Goal: Task Accomplishment & Management: Use online tool/utility

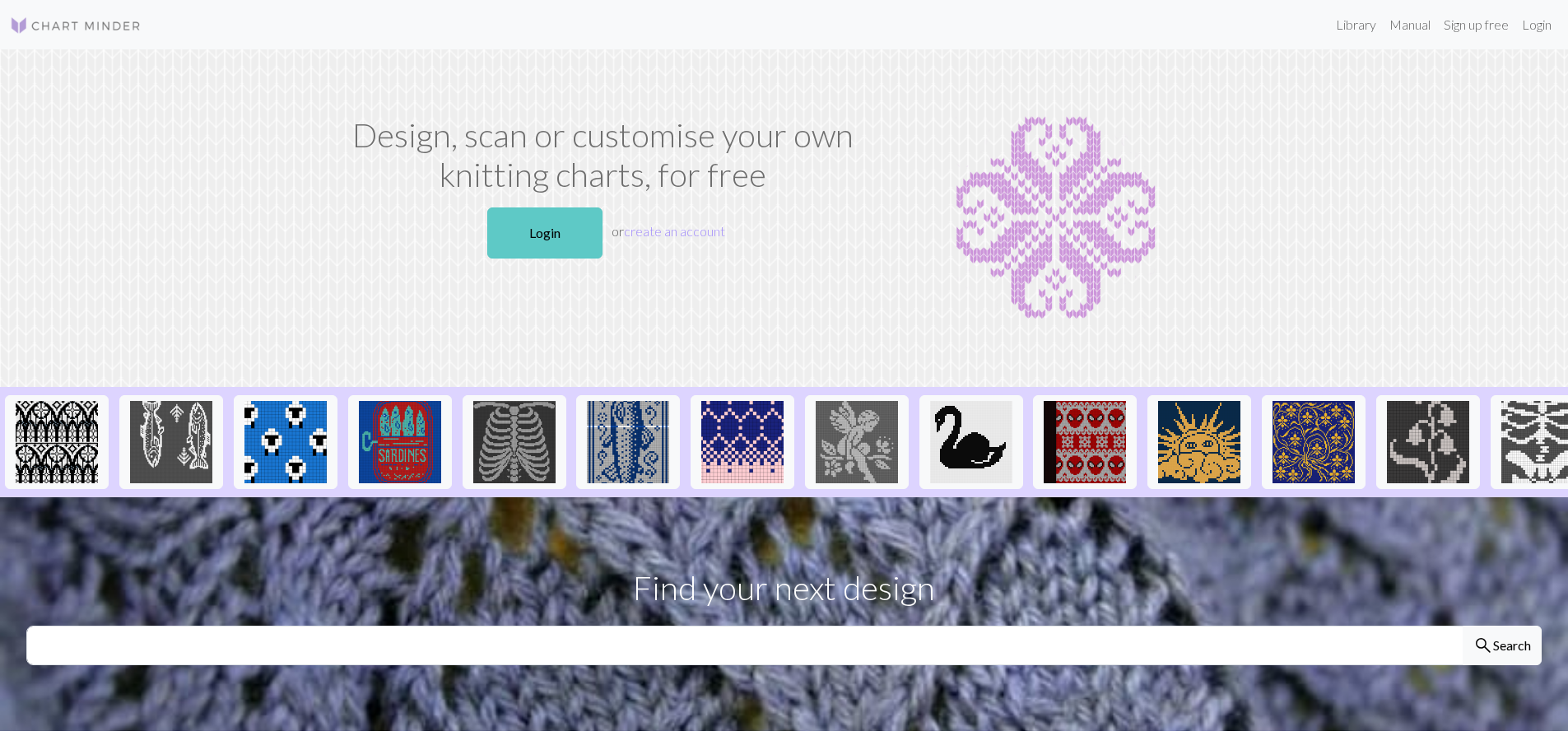
click at [548, 213] on link "Login" at bounding box center [544, 233] width 115 height 51
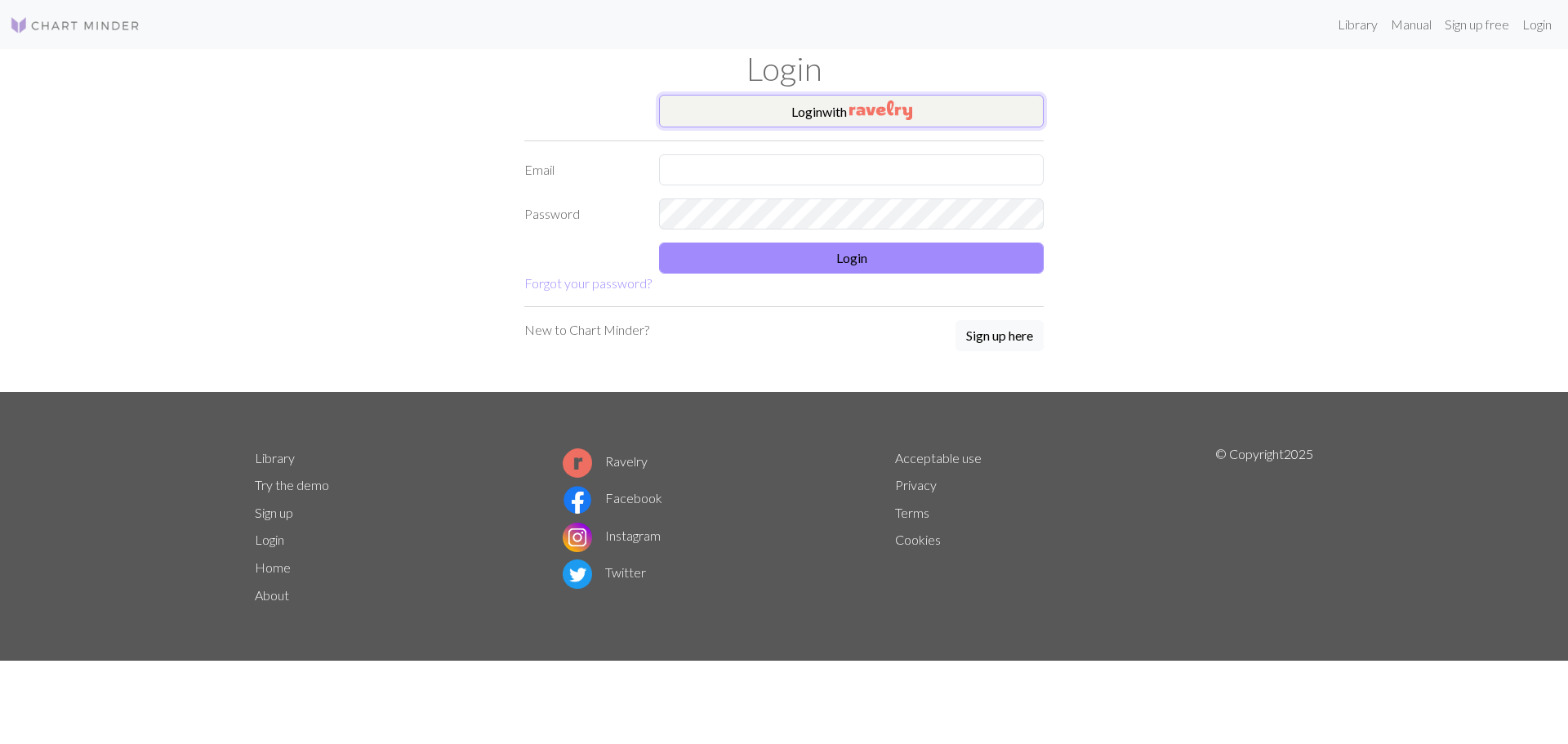
click at [810, 124] on button "Login with" at bounding box center [850, 111] width 384 height 32
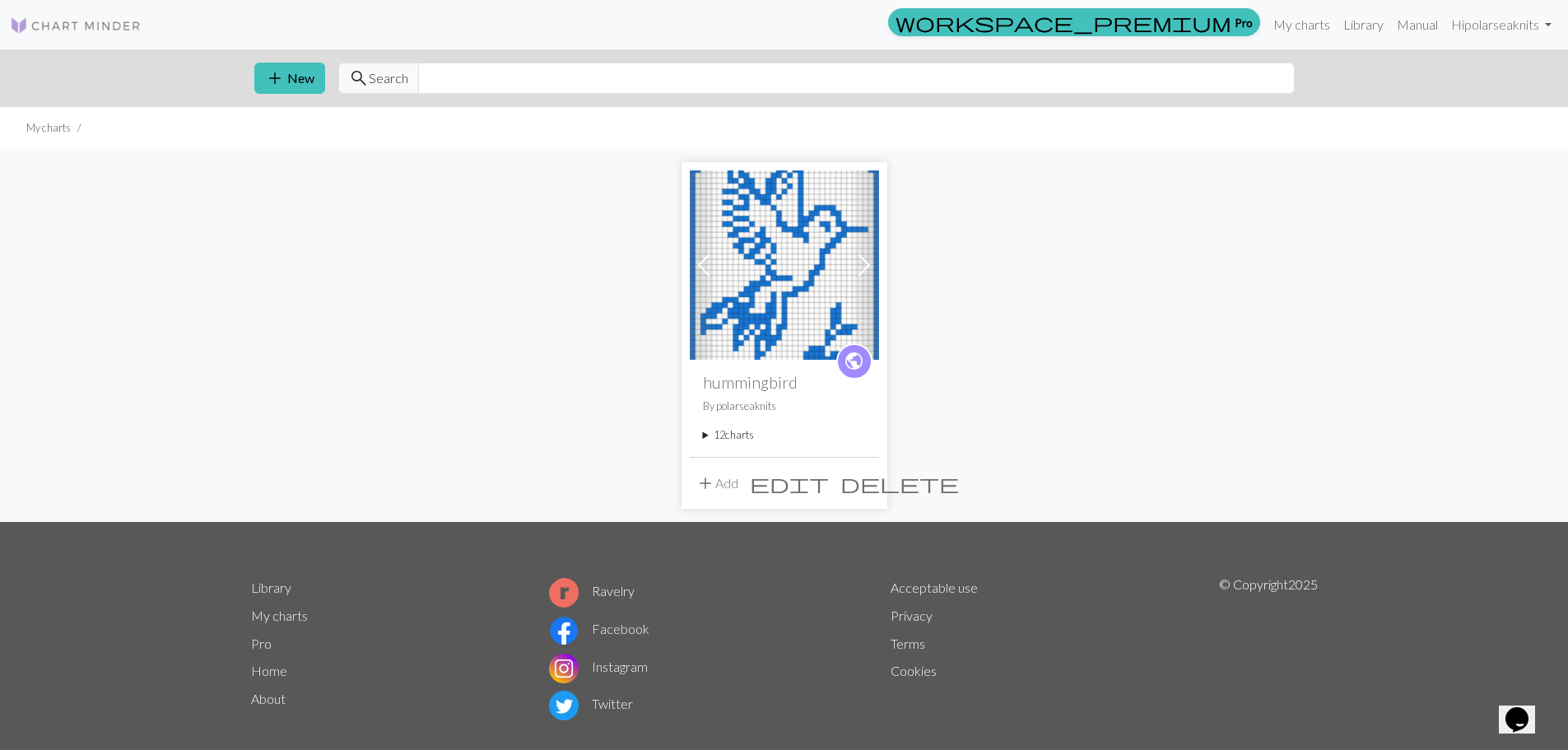
click at [761, 239] on img at bounding box center [784, 265] width 190 height 190
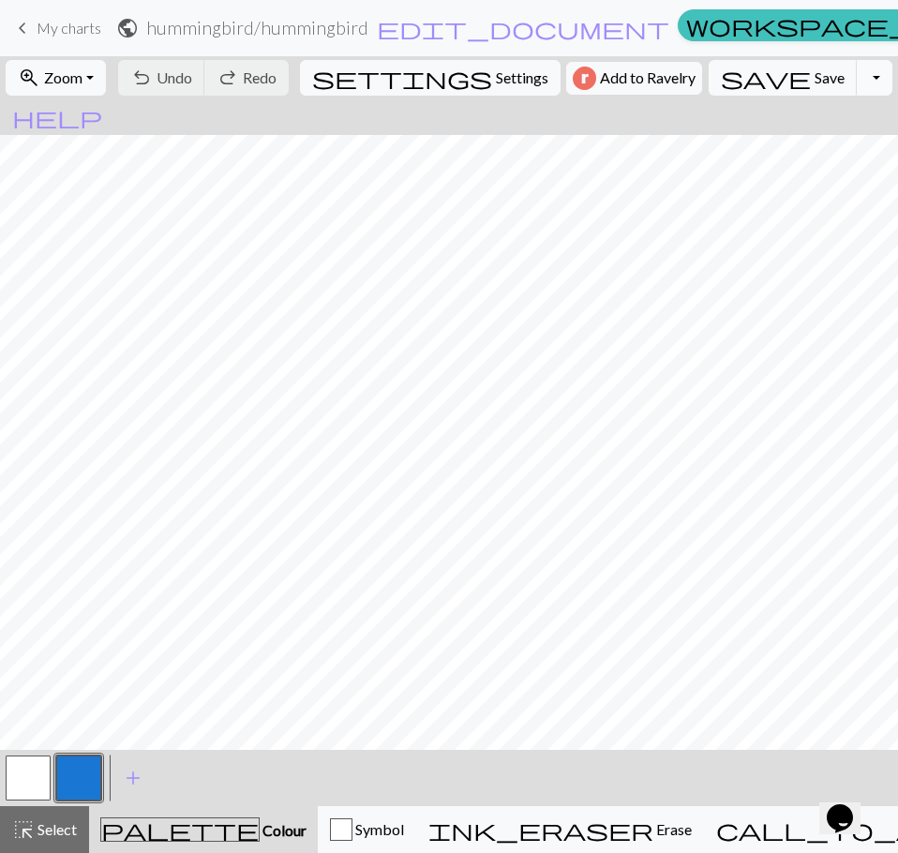
click at [857, 80] on button "Toggle Dropdown" at bounding box center [875, 78] width 36 height 36
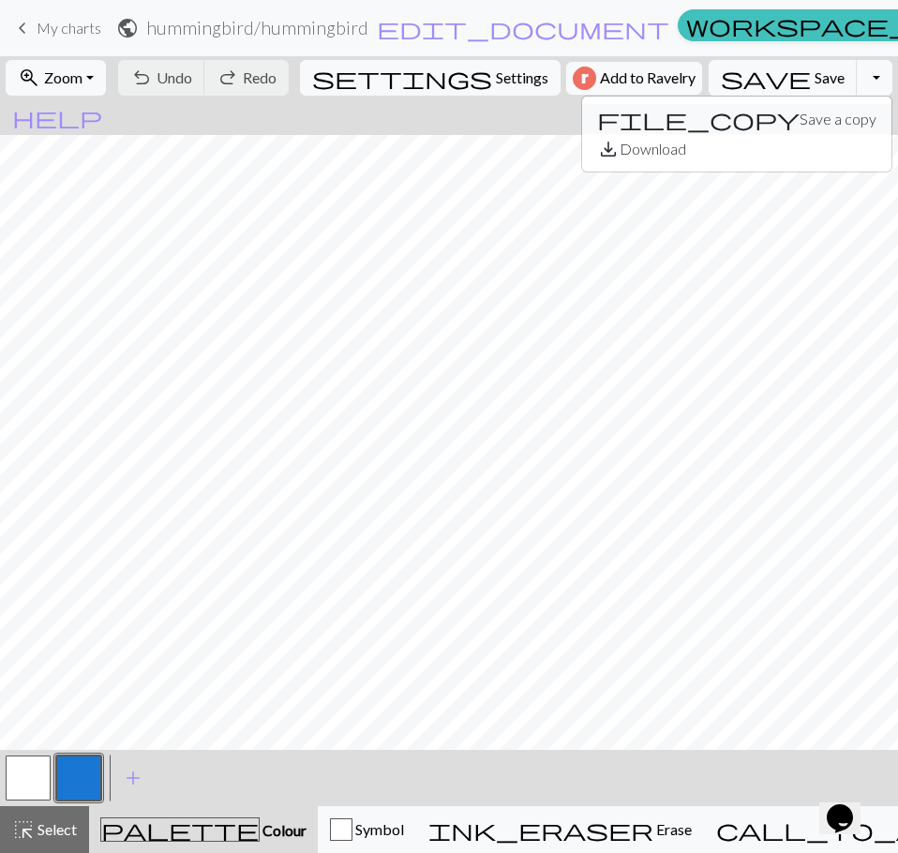
click at [761, 117] on button "file_copy Save a copy" at bounding box center [736, 119] width 309 height 30
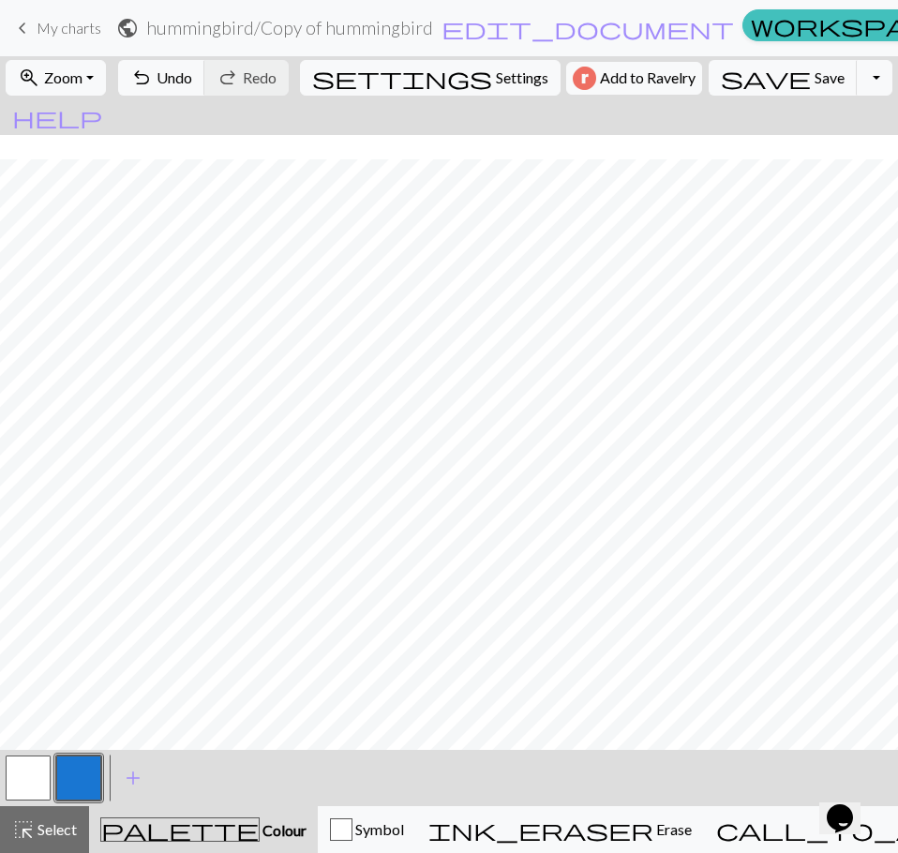
scroll to position [656, 0]
click at [31, 791] on button "button" at bounding box center [28, 777] width 45 height 45
click at [55, 823] on span "Select" at bounding box center [56, 829] width 42 height 18
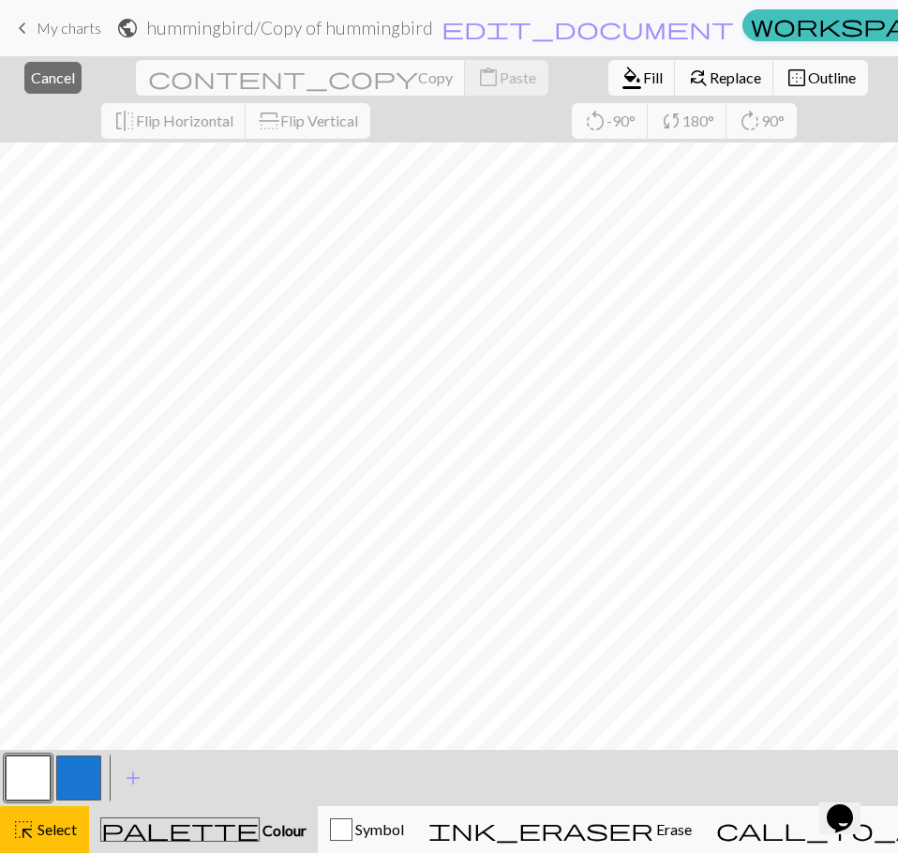
click at [25, 777] on button "button" at bounding box center [28, 777] width 45 height 45
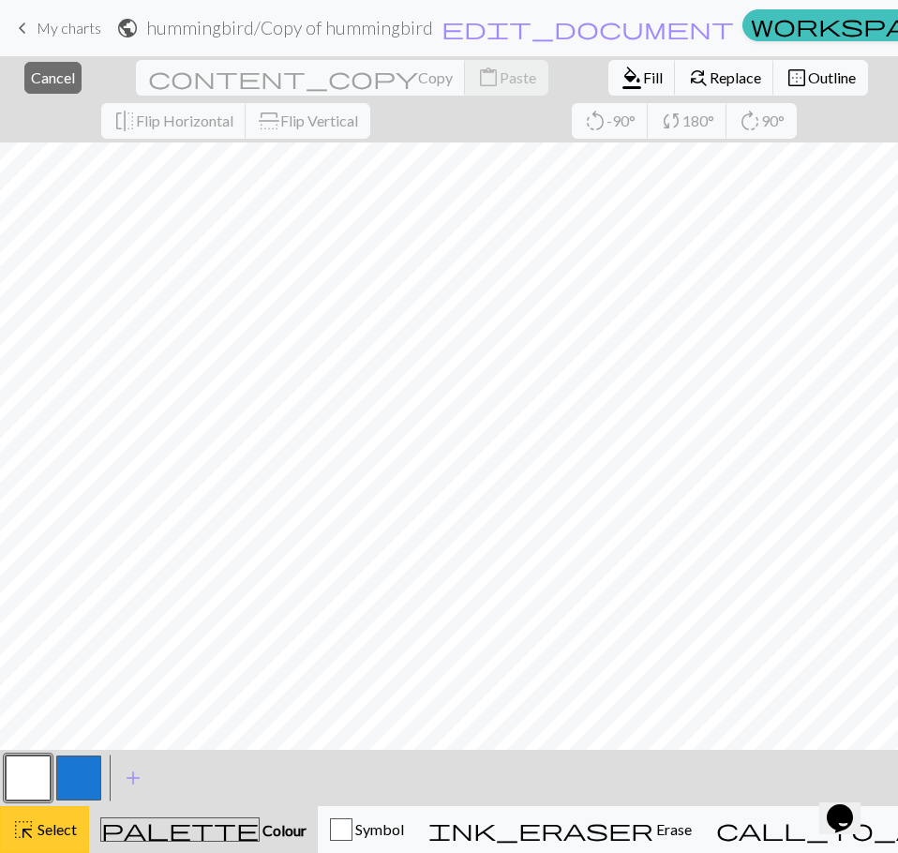
click at [43, 829] on span "Select" at bounding box center [56, 829] width 42 height 18
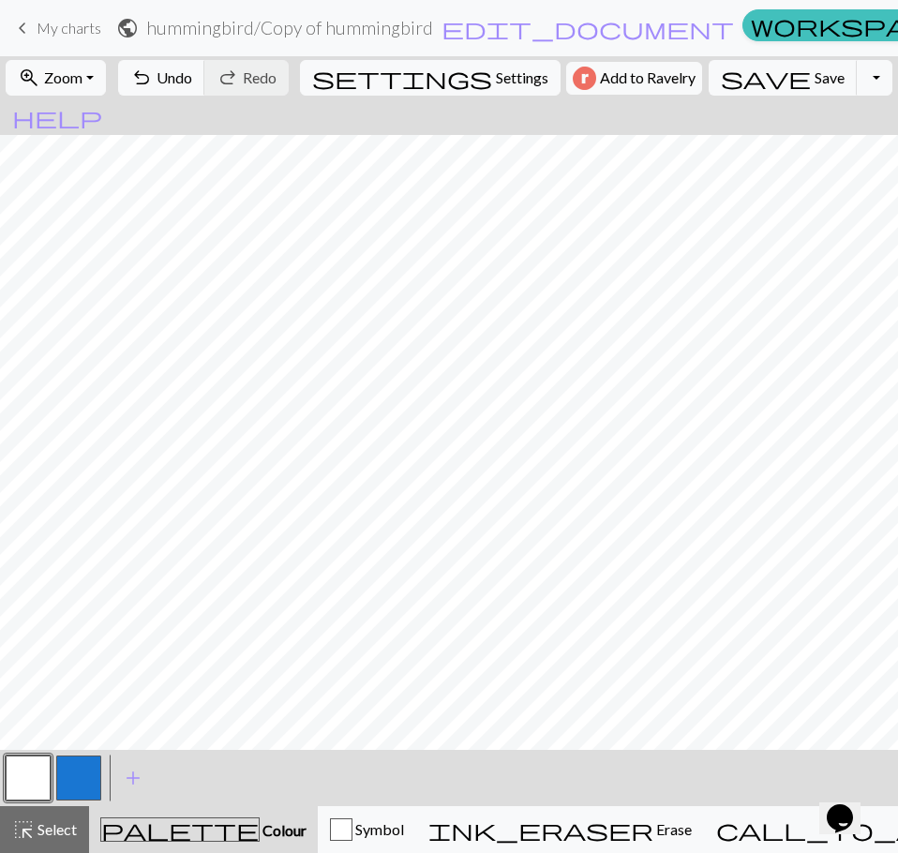
click at [16, 778] on button "button" at bounding box center [28, 777] width 45 height 45
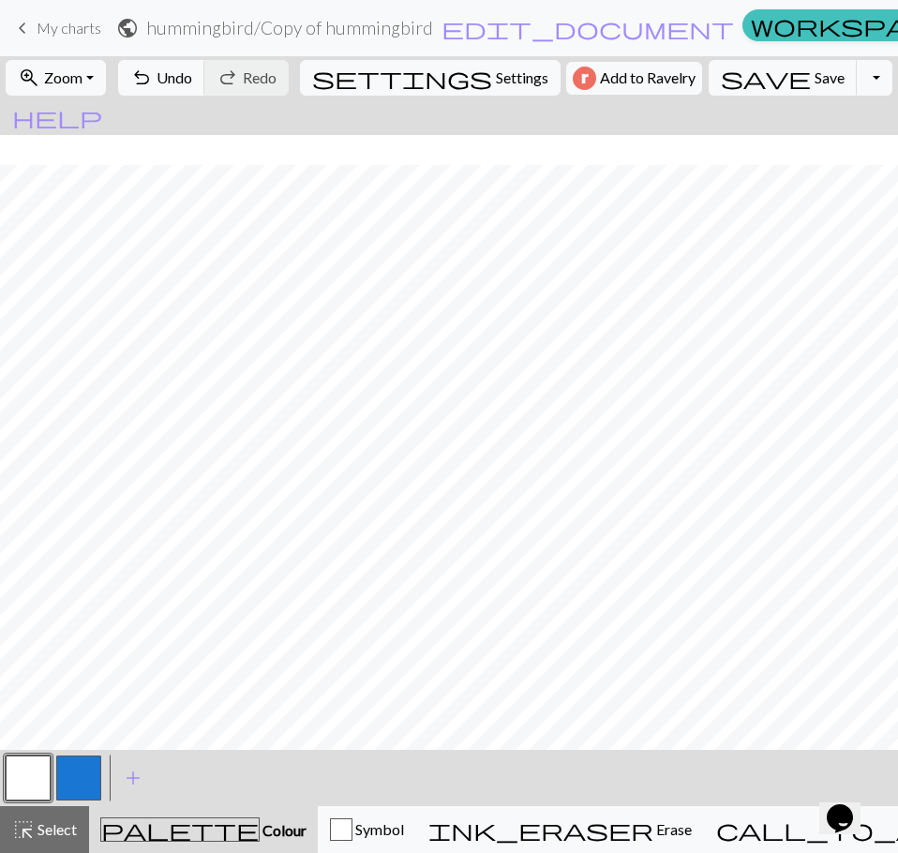
scroll to position [723, 0]
click at [77, 779] on button "button" at bounding box center [78, 777] width 45 height 45
click at [34, 777] on button "button" at bounding box center [28, 777] width 45 height 45
click at [71, 775] on button "button" at bounding box center [78, 777] width 45 height 45
click at [38, 768] on button "button" at bounding box center [28, 777] width 45 height 45
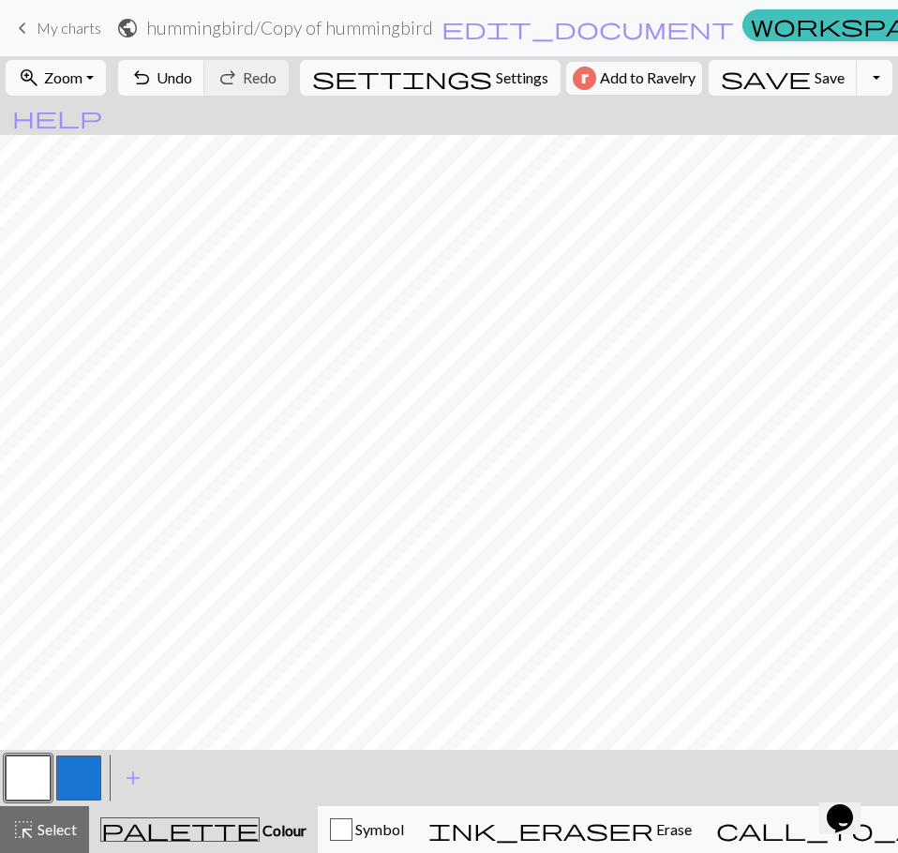
click at [77, 775] on button "button" at bounding box center [78, 777] width 45 height 45
click at [22, 764] on button "button" at bounding box center [28, 777] width 45 height 45
drag, startPoint x: 98, startPoint y: 770, endPoint x: 98, endPoint y: 753, distance: 16.9
click at [97, 770] on button "button" at bounding box center [78, 777] width 45 height 45
click at [37, 771] on button "button" at bounding box center [28, 777] width 45 height 45
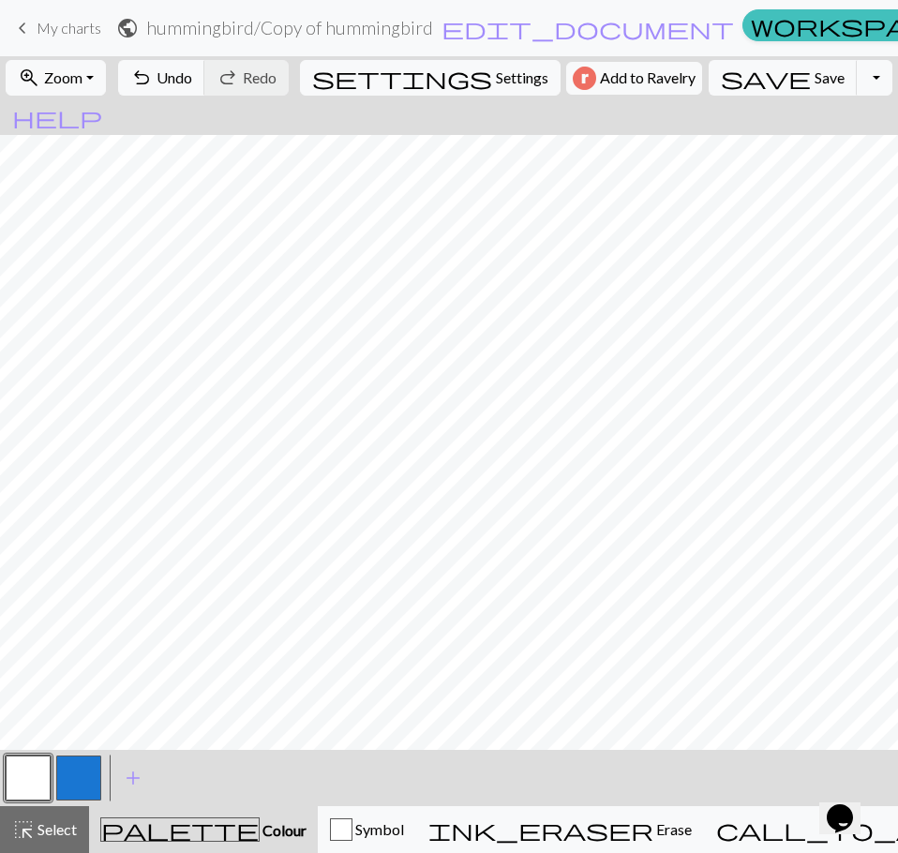
click at [90, 775] on button "button" at bounding box center [78, 777] width 45 height 45
click at [44, 775] on button "button" at bounding box center [28, 777] width 45 height 45
click at [85, 782] on button "button" at bounding box center [78, 777] width 45 height 45
click at [37, 769] on button "button" at bounding box center [28, 777] width 45 height 45
click at [86, 769] on button "button" at bounding box center [78, 777] width 45 height 45
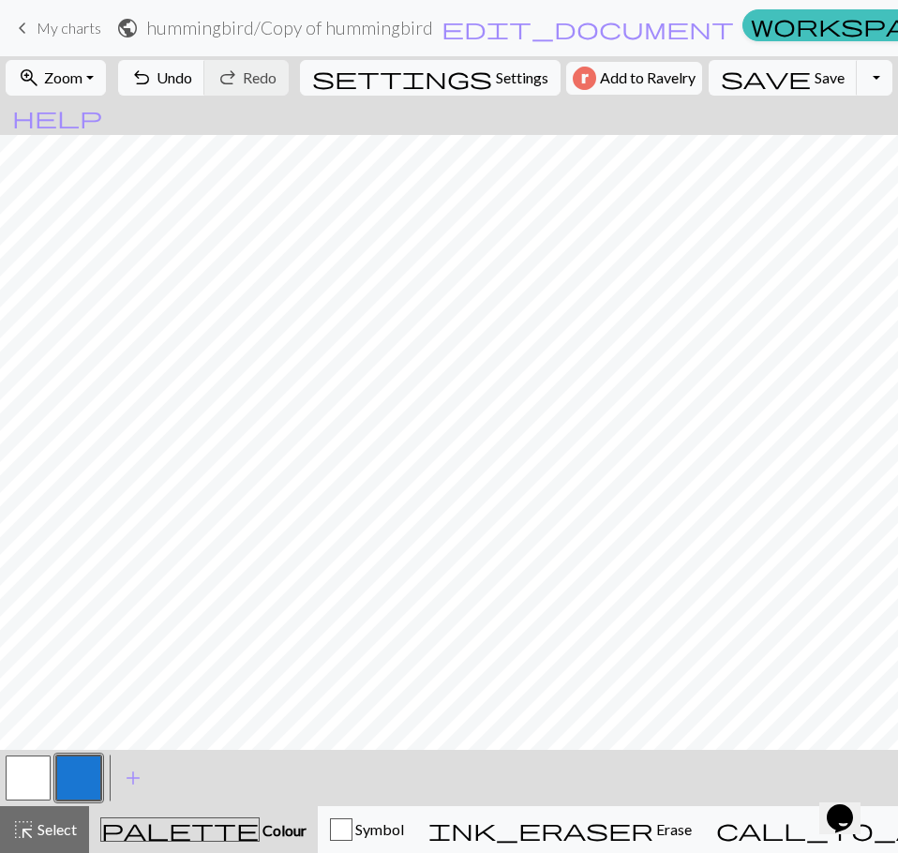
click at [37, 758] on button "button" at bounding box center [28, 777] width 45 height 45
click at [93, 778] on button "button" at bounding box center [78, 777] width 45 height 45
click at [29, 763] on button "button" at bounding box center [28, 777] width 45 height 45
click at [91, 778] on button "button" at bounding box center [78, 777] width 45 height 45
click at [24, 762] on button "button" at bounding box center [28, 777] width 45 height 45
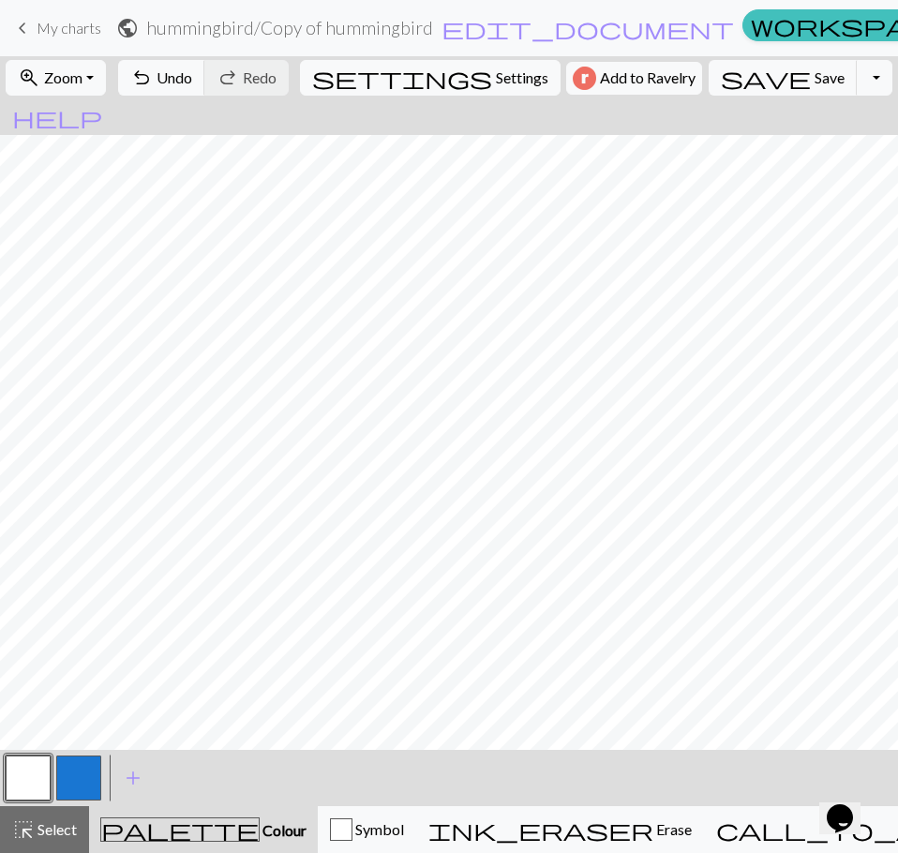
click at [70, 776] on button "button" at bounding box center [78, 777] width 45 height 45
click at [37, 760] on button "button" at bounding box center [28, 777] width 45 height 45
click at [93, 777] on button "button" at bounding box center [78, 777] width 45 height 45
click at [27, 767] on button "button" at bounding box center [28, 777] width 45 height 45
click at [89, 765] on button "button" at bounding box center [78, 777] width 45 height 45
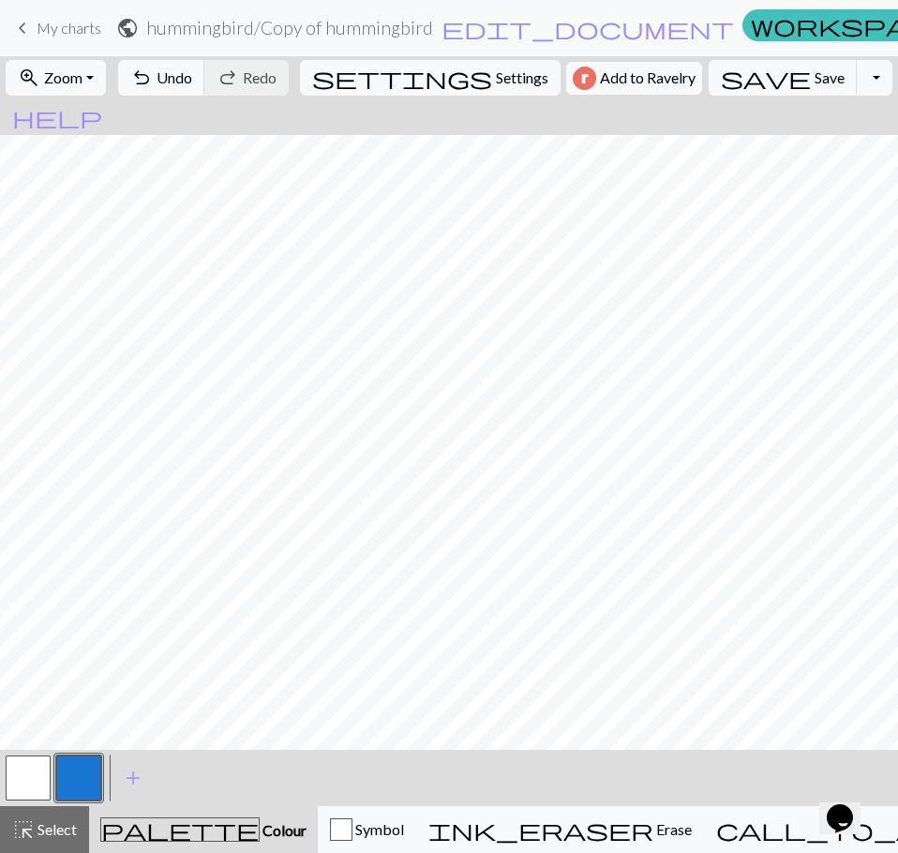
click at [24, 768] on button "button" at bounding box center [28, 777] width 45 height 45
click at [87, 765] on button "button" at bounding box center [78, 777] width 45 height 45
click at [38, 780] on button "button" at bounding box center [28, 777] width 45 height 45
click at [80, 778] on button "button" at bounding box center [78, 777] width 45 height 45
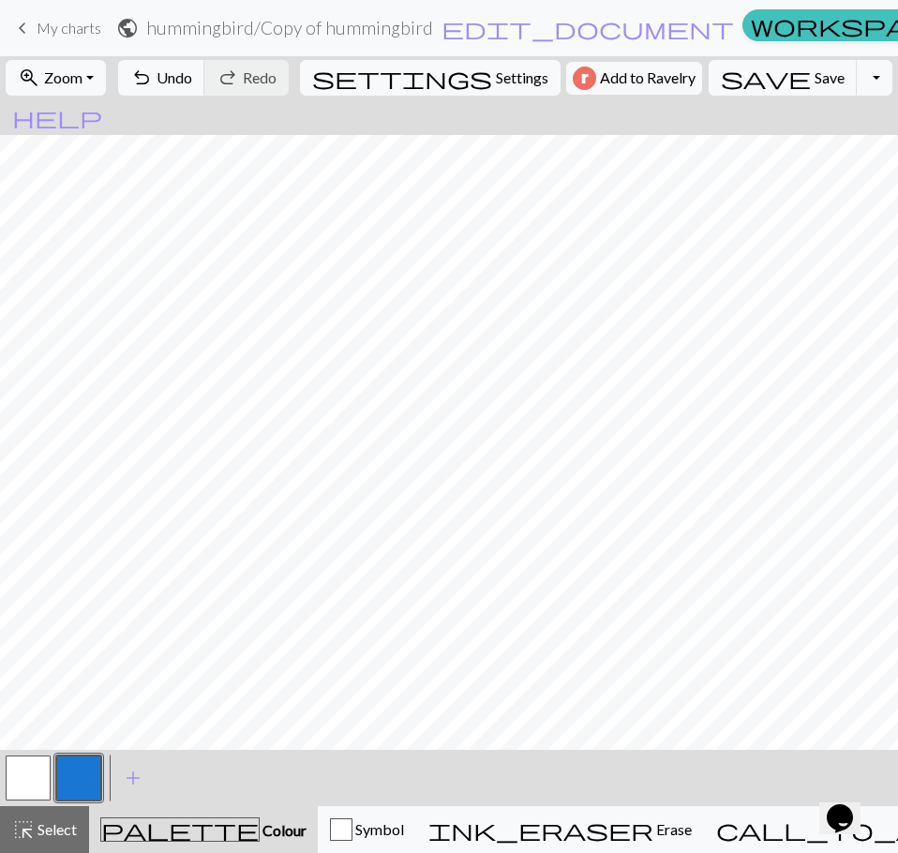
click at [24, 767] on button "button" at bounding box center [28, 777] width 45 height 45
click at [66, 775] on button "button" at bounding box center [78, 777] width 45 height 45
click at [31, 763] on button "button" at bounding box center [28, 777] width 45 height 45
click at [85, 767] on button "button" at bounding box center [78, 777] width 45 height 45
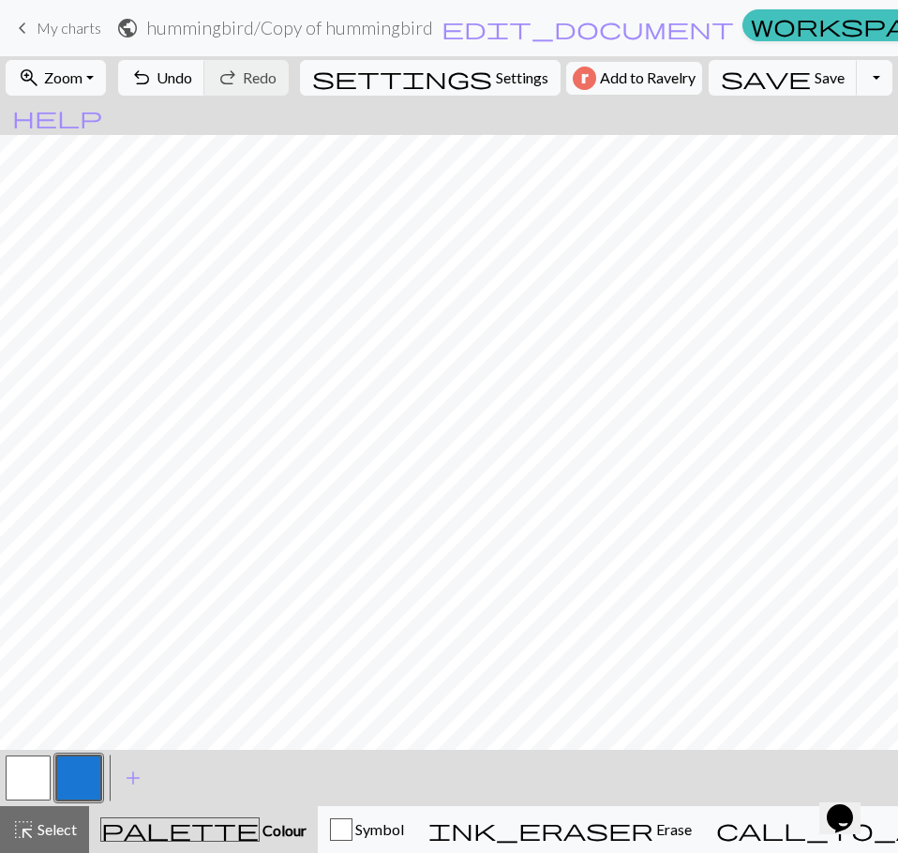
click at [36, 778] on button "button" at bounding box center [28, 777] width 45 height 45
click at [76, 776] on button "button" at bounding box center [78, 777] width 45 height 45
click at [13, 782] on button "button" at bounding box center [28, 777] width 45 height 45
click at [82, 779] on button "button" at bounding box center [78, 777] width 45 height 45
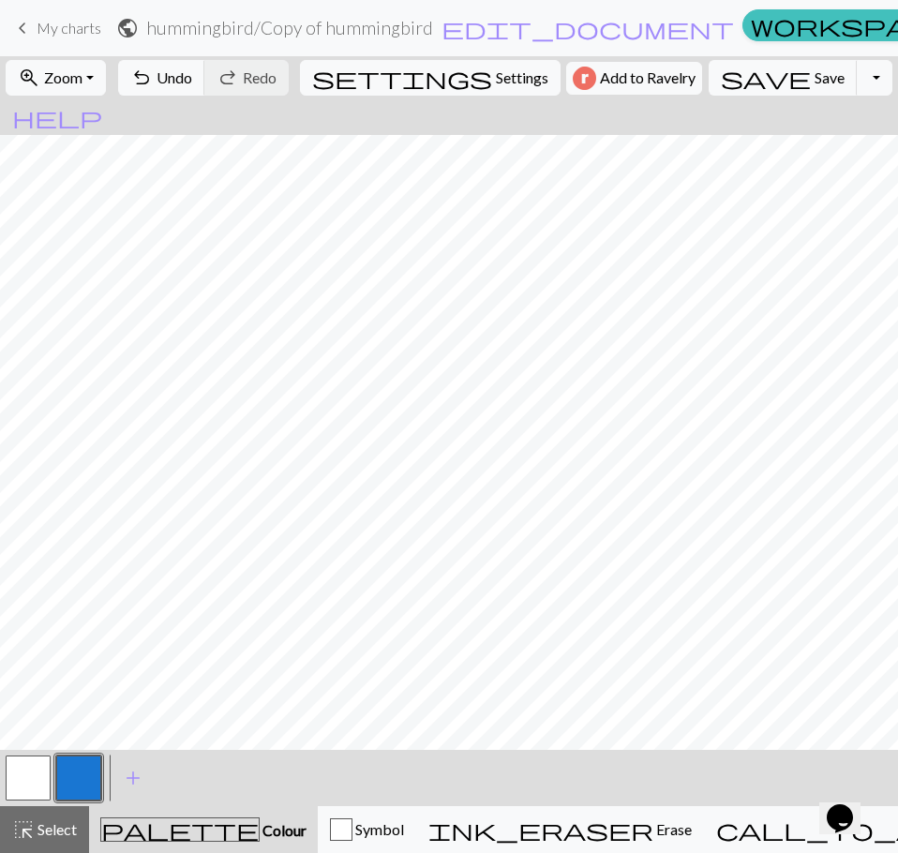
click at [38, 772] on button "button" at bounding box center [28, 777] width 45 height 45
click at [77, 763] on button "button" at bounding box center [78, 777] width 45 height 45
click at [32, 778] on button "button" at bounding box center [28, 777] width 45 height 45
click at [72, 780] on button "button" at bounding box center [78, 777] width 45 height 45
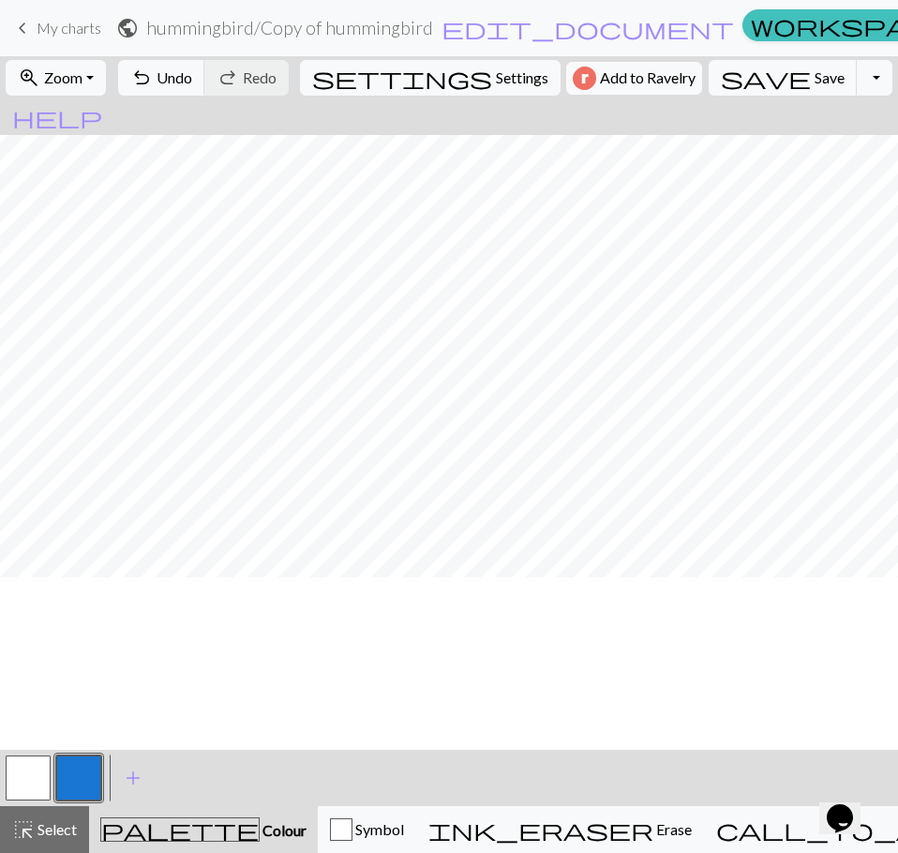
scroll to position [254, 0]
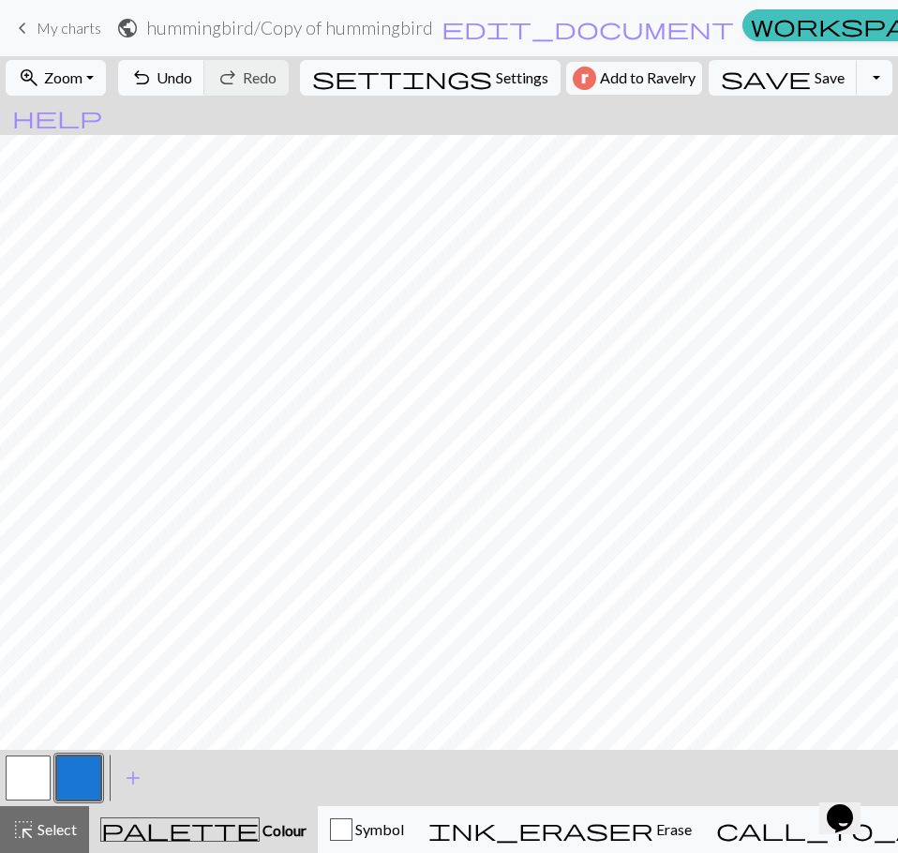
click at [37, 772] on button "button" at bounding box center [28, 777] width 45 height 45
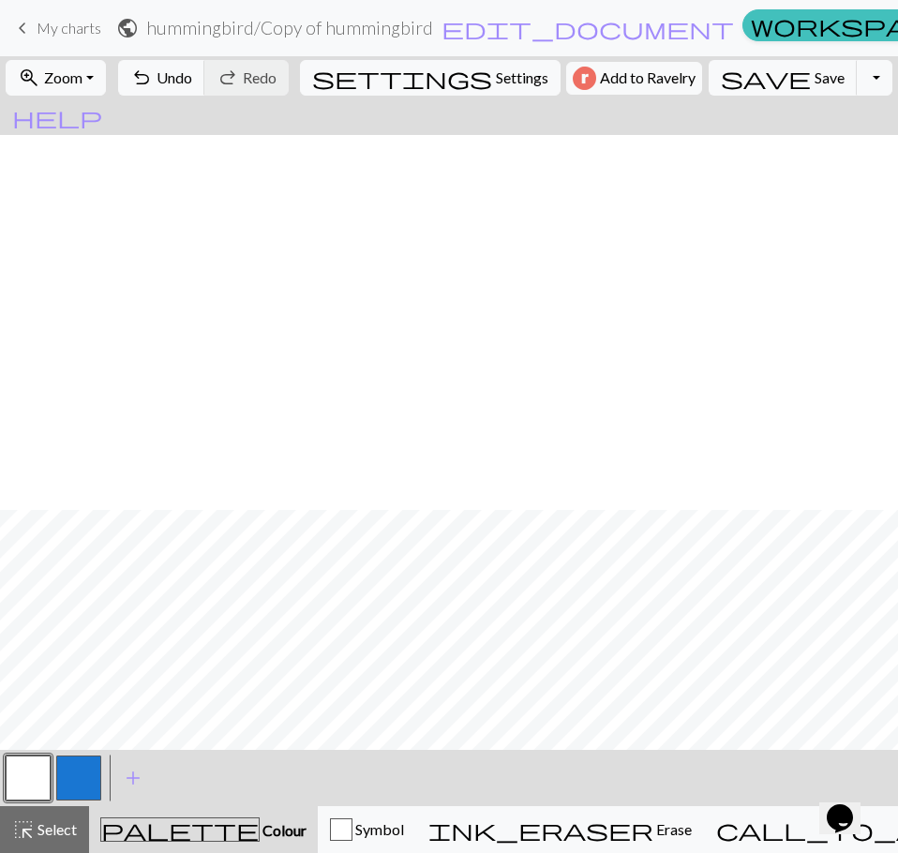
scroll to position [723, 0]
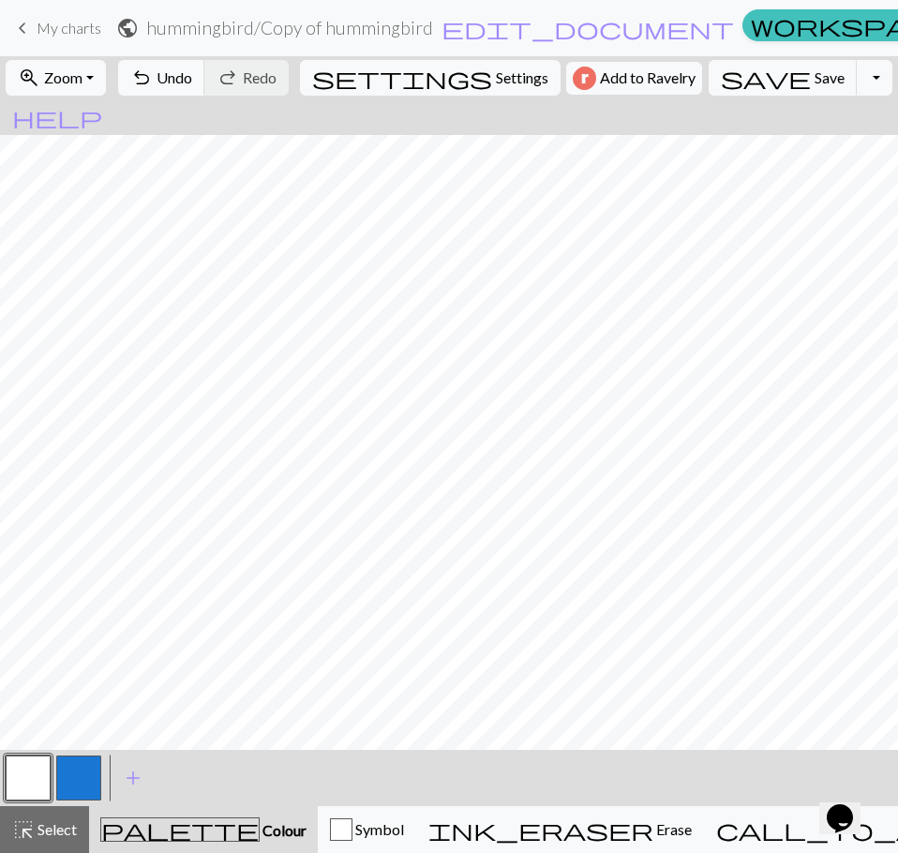
click at [84, 774] on button "button" at bounding box center [78, 777] width 45 height 45
drag, startPoint x: 22, startPoint y: 780, endPoint x: 250, endPoint y: 736, distance: 232.9
click at [22, 780] on button "button" at bounding box center [28, 777] width 45 height 45
click at [73, 778] on button "button" at bounding box center [78, 777] width 45 height 45
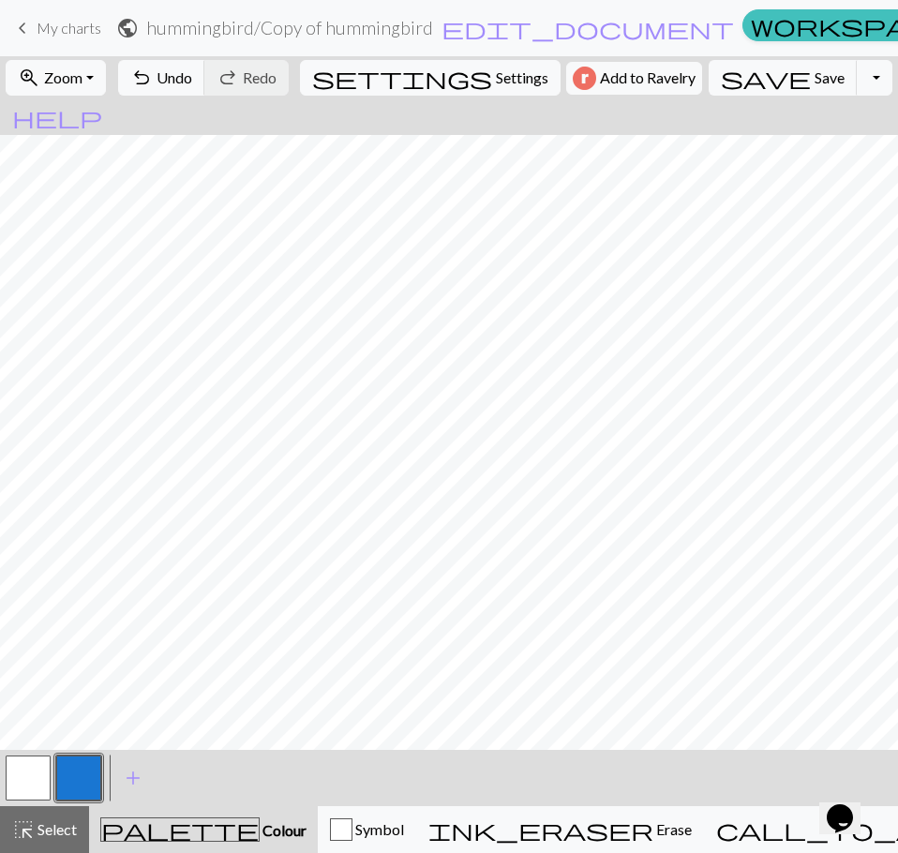
click at [35, 768] on button "button" at bounding box center [28, 777] width 45 height 45
click at [70, 768] on button "button" at bounding box center [78, 777] width 45 height 45
click at [22, 767] on button "button" at bounding box center [28, 777] width 45 height 45
click at [74, 784] on button "button" at bounding box center [78, 777] width 45 height 45
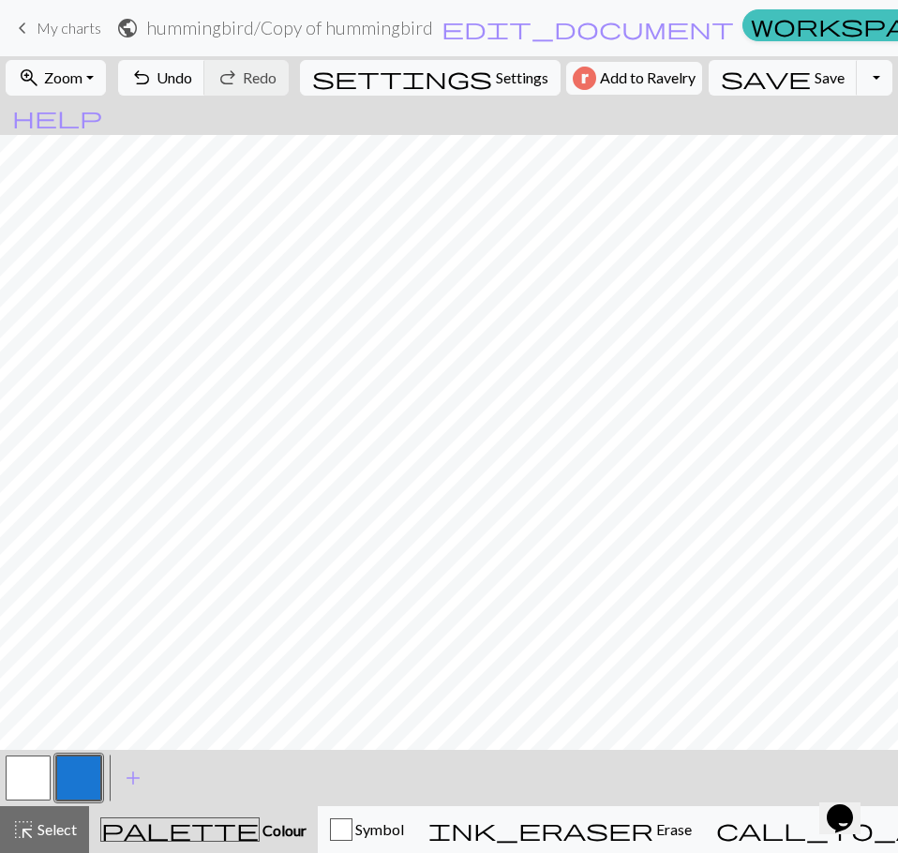
scroll to position [723, 0]
click at [60, 351] on div at bounding box center [449, 91] width 898 height 1359
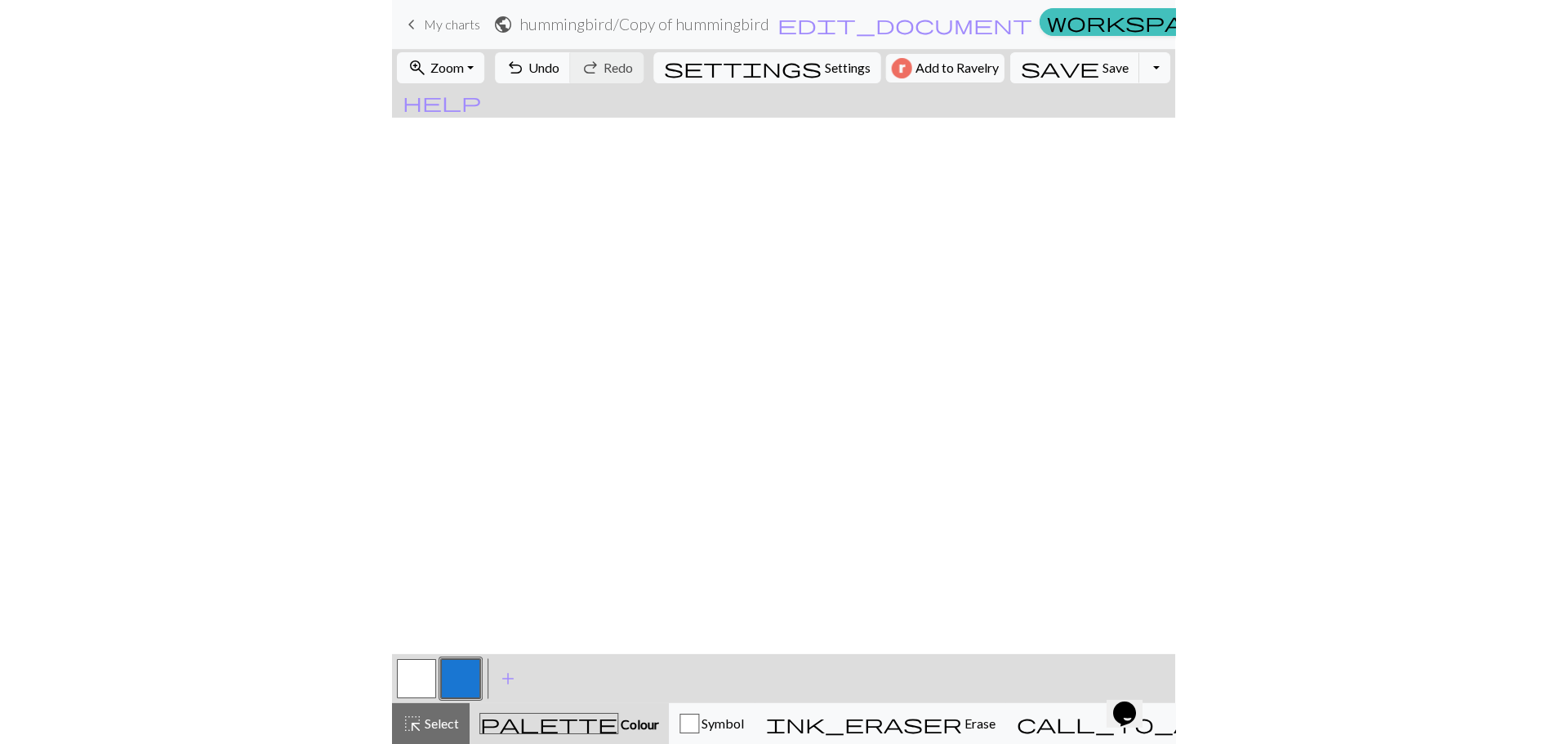
scroll to position [0, 0]
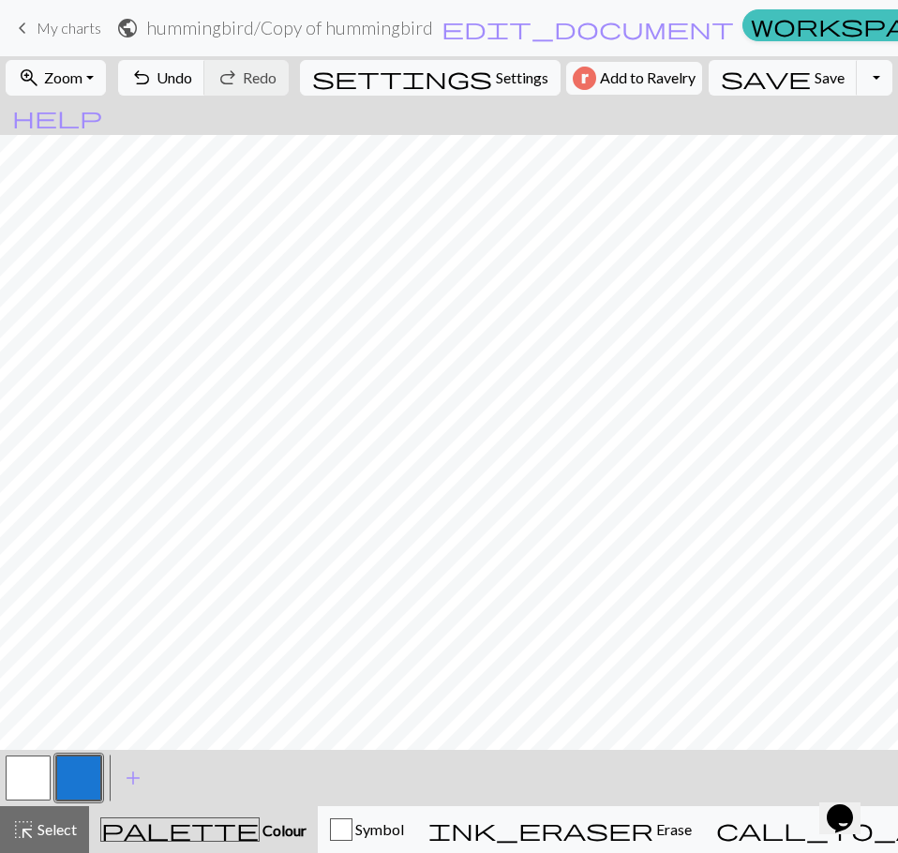
click at [54, 789] on div at bounding box center [78, 778] width 51 height 51
click at [22, 784] on button "button" at bounding box center [28, 777] width 45 height 45
click at [79, 770] on button "button" at bounding box center [78, 777] width 45 height 45
click at [16, 761] on button "button" at bounding box center [28, 777] width 45 height 45
click at [97, 776] on button "button" at bounding box center [78, 777] width 45 height 45
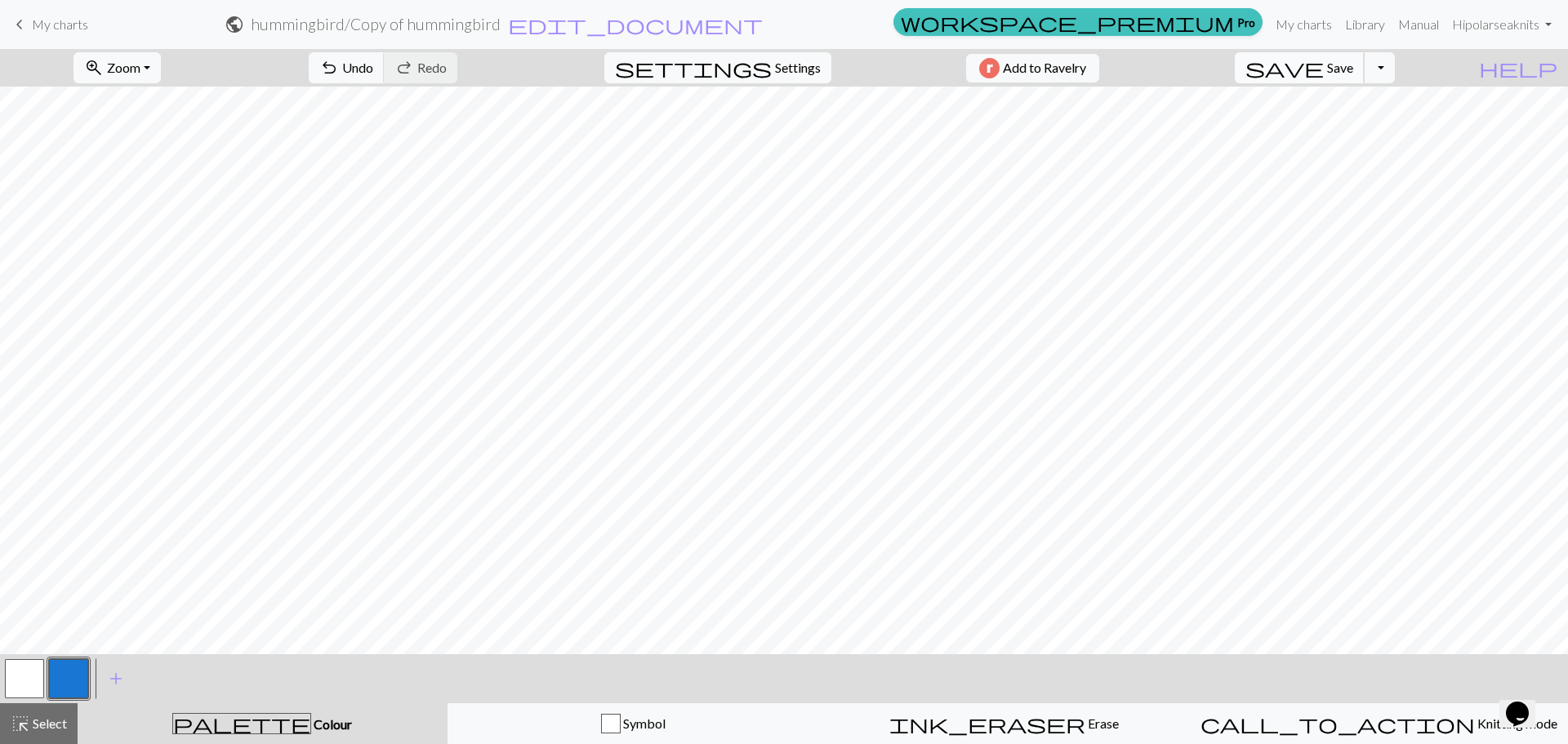
click at [1353, 69] on span "Save" at bounding box center [1340, 67] width 26 height 16
click at [37, 674] on button "button" at bounding box center [24, 678] width 39 height 39
click at [67, 671] on button "button" at bounding box center [68, 678] width 39 height 39
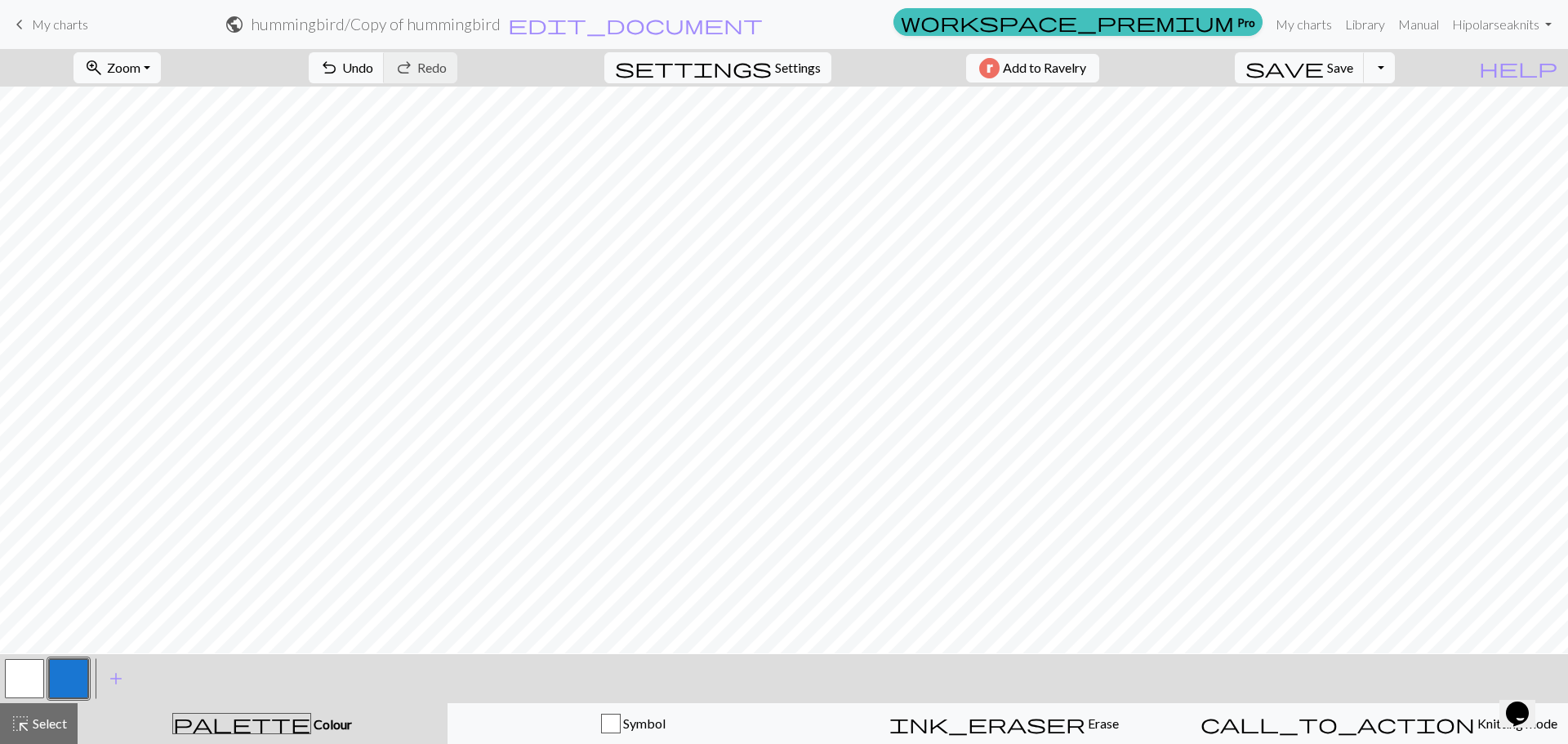
scroll to position [82, 0]
click at [17, 672] on button "button" at bounding box center [24, 678] width 39 height 39
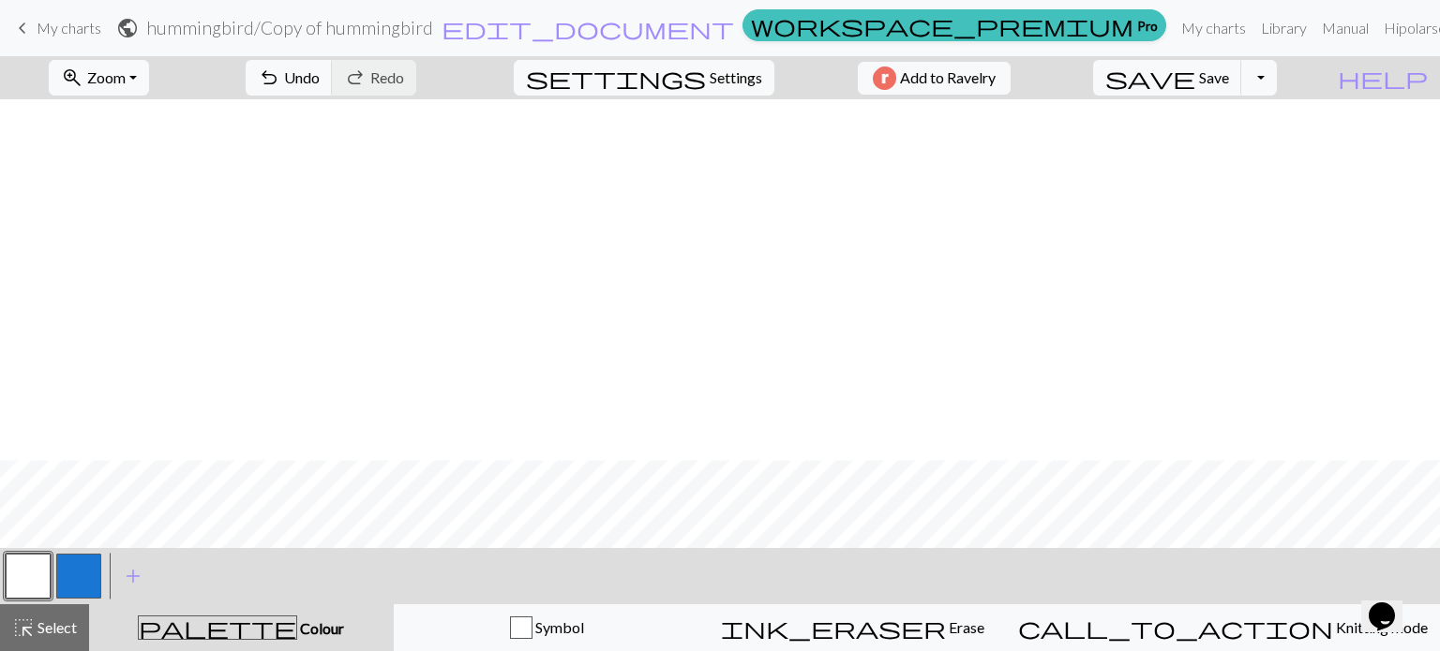
scroll to position [923, 0]
click at [1277, 76] on button "Toggle Dropdown" at bounding box center [1259, 78] width 36 height 36
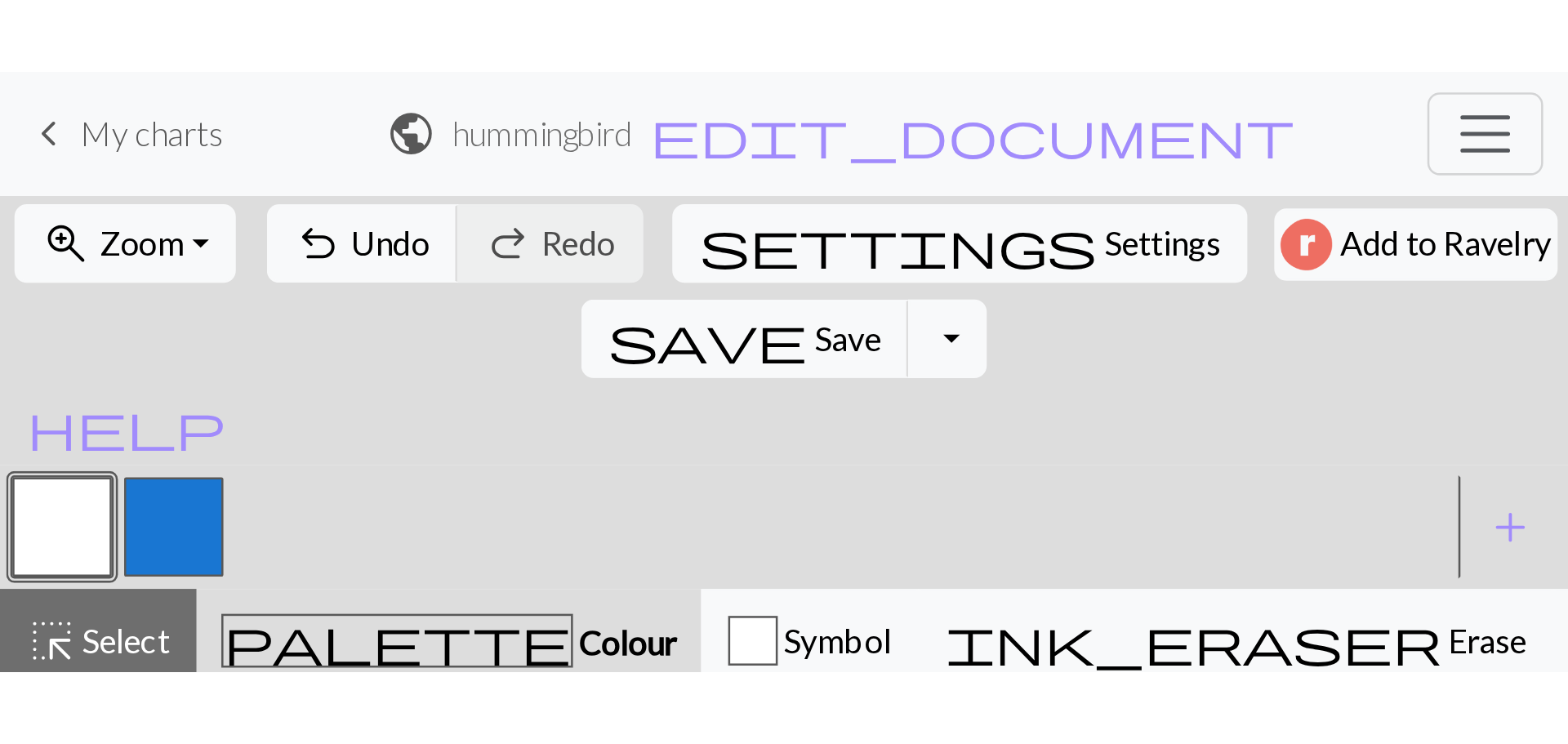
scroll to position [617, 0]
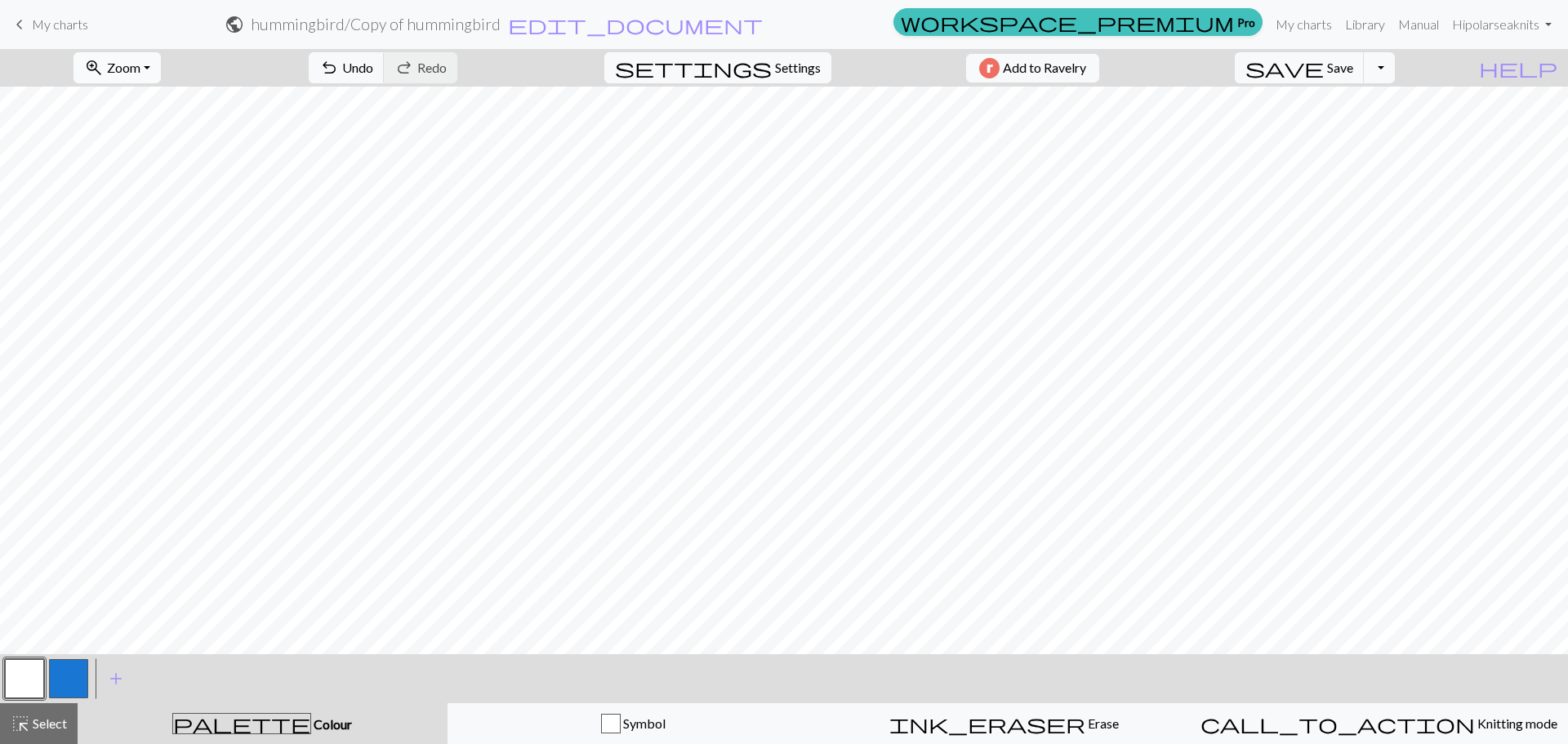
click at [161, 60] on button "zoom_in Zoom Zoom" at bounding box center [117, 68] width 87 height 31
click at [166, 150] on button "Fit height" at bounding box center [139, 156] width 129 height 26
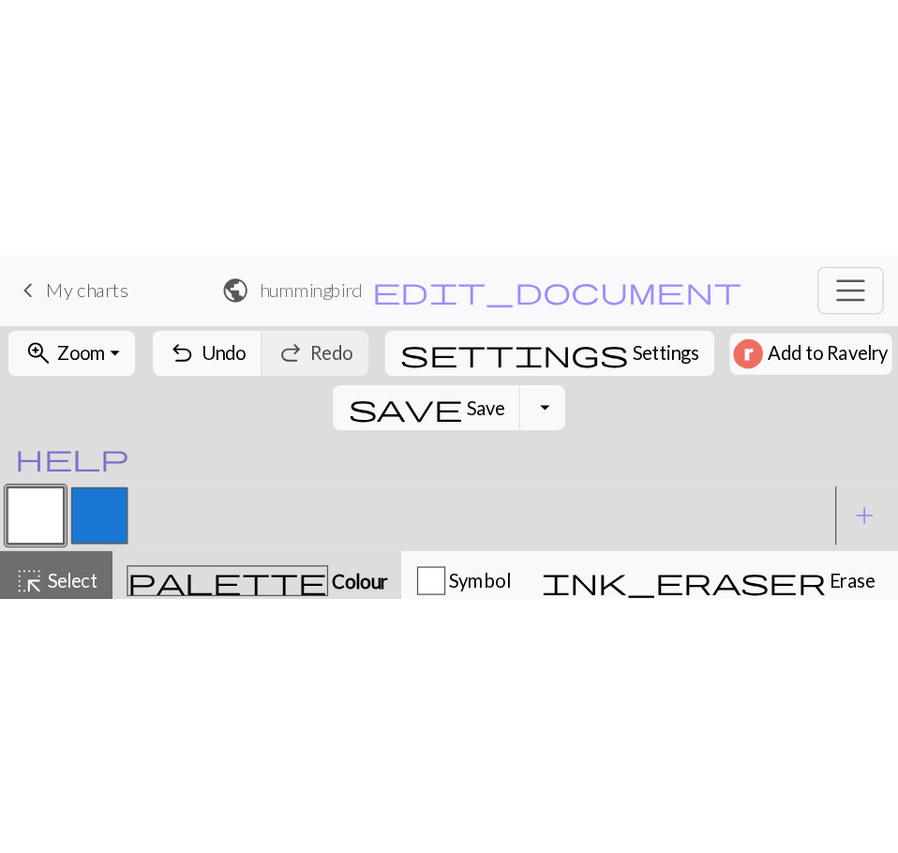
scroll to position [52, 0]
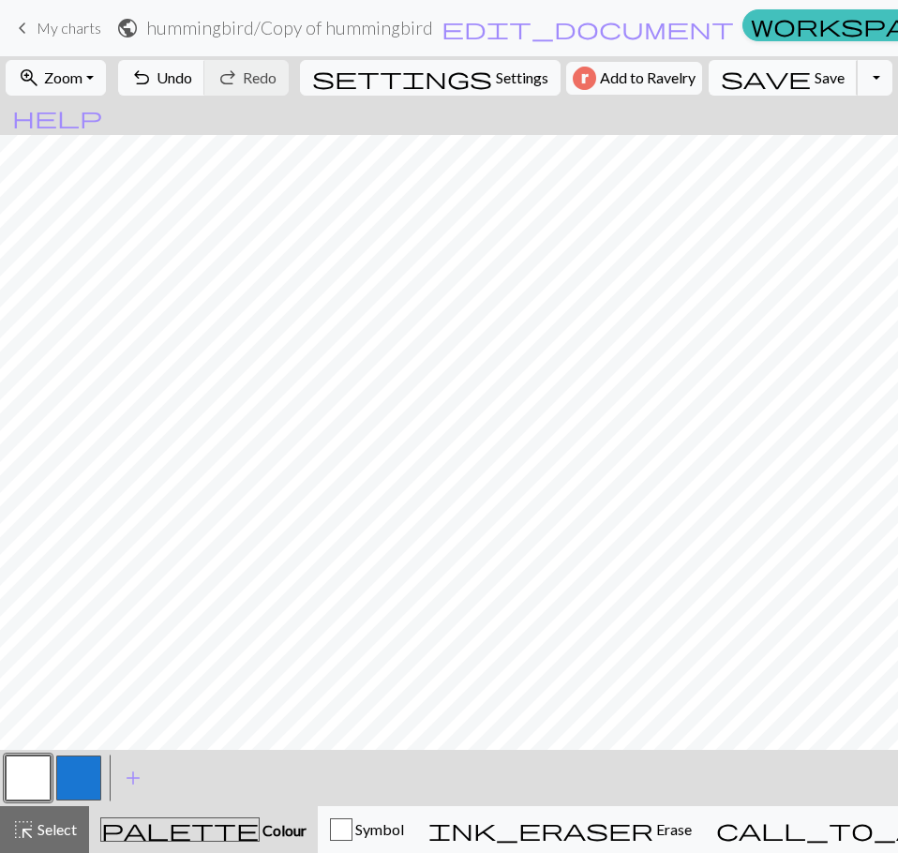
click at [815, 74] on span "Save" at bounding box center [830, 77] width 30 height 18
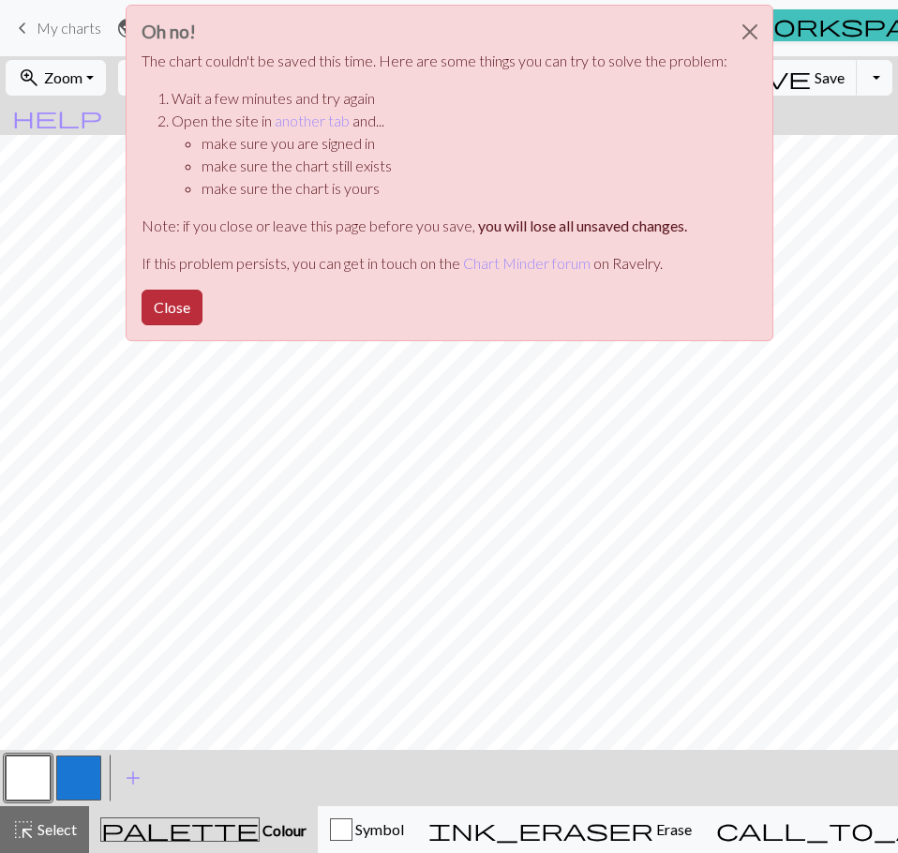
click at [172, 313] on button "Close" at bounding box center [172, 308] width 61 height 36
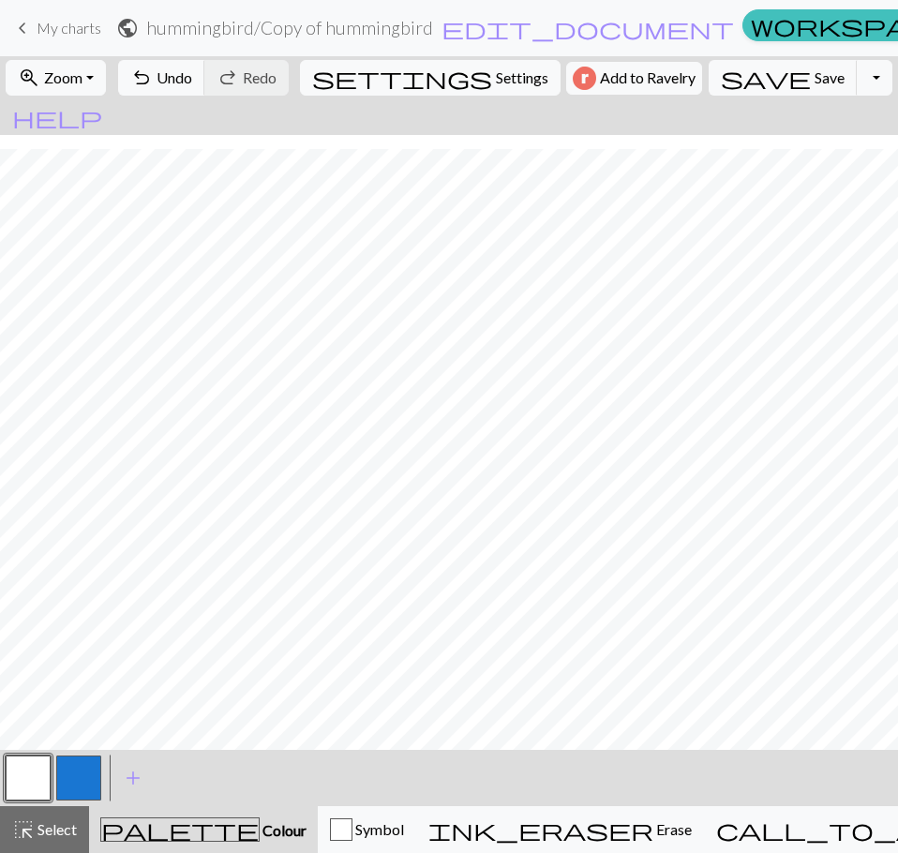
scroll to position [67, 0]
click at [857, 81] on button "Toggle Dropdown" at bounding box center [875, 78] width 36 height 36
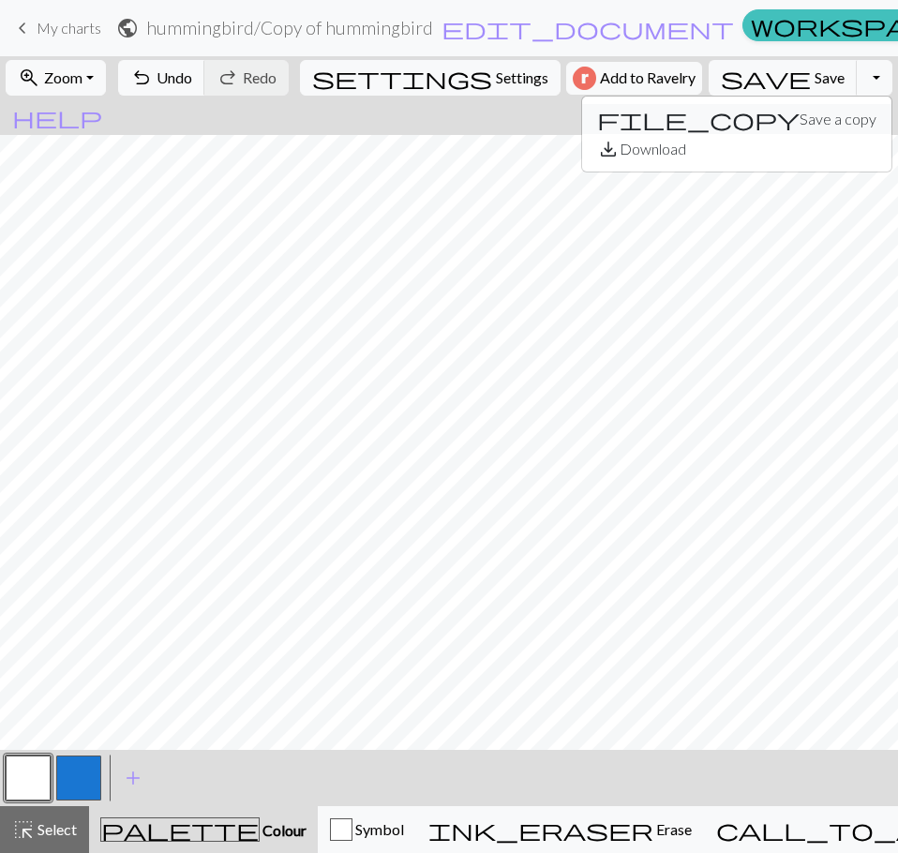
click at [754, 127] on button "file_copy Save a copy" at bounding box center [736, 119] width 309 height 30
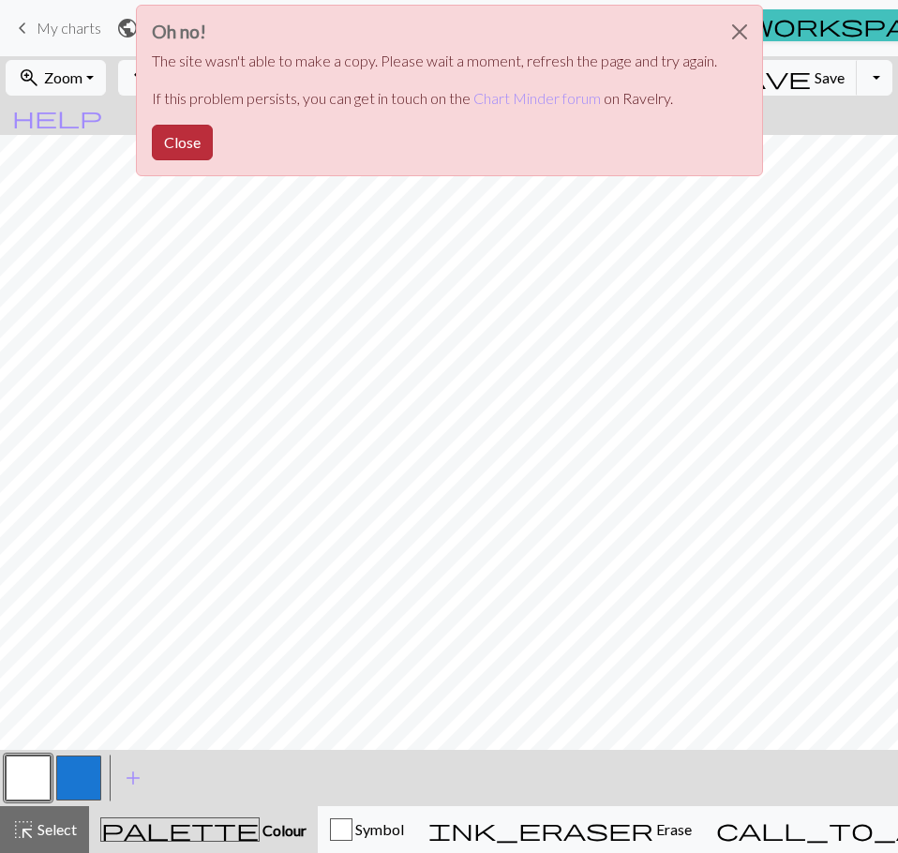
click at [172, 153] on button "Close" at bounding box center [182, 143] width 61 height 36
